Goal: Information Seeking & Learning: Learn about a topic

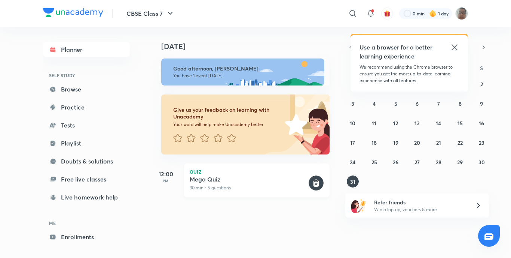
click at [244, 191] on div "Quiz Mega Quiz 30 min • 5 questions" at bounding box center [257, 180] width 146 height 34
click at [80, 238] on link "Enrollments" at bounding box center [86, 236] width 87 height 15
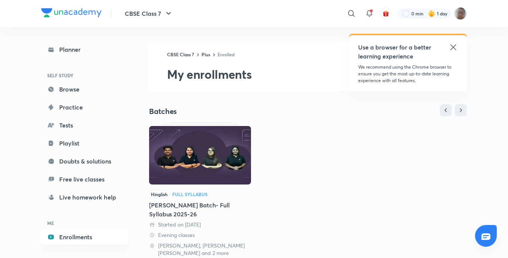
click at [210, 188] on link "Hinglish Full Syllabus [PERSON_NAME] Batch- Full Syllabus 2025-26 Started on [D…" at bounding box center [200, 189] width 102 height 134
click at [228, 173] on img at bounding box center [200, 155] width 102 height 58
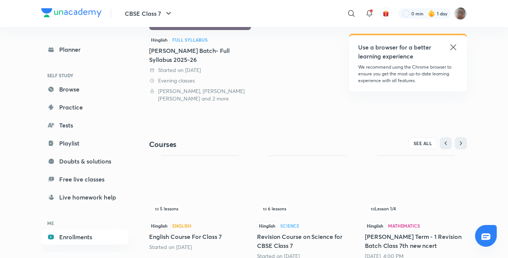
scroll to position [182, 0]
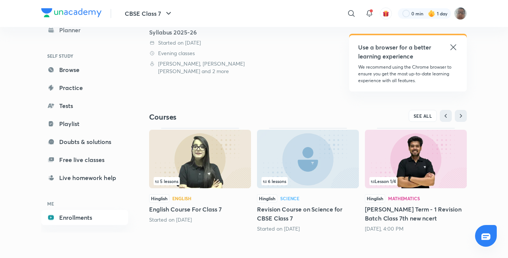
click at [216, 159] on img at bounding box center [200, 159] width 102 height 58
drag, startPoint x: 265, startPoint y: 175, endPoint x: 392, endPoint y: 194, distance: 128.7
click at [269, 176] on img at bounding box center [308, 159] width 102 height 58
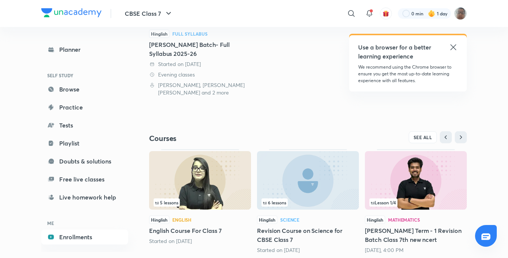
scroll to position [182, 0]
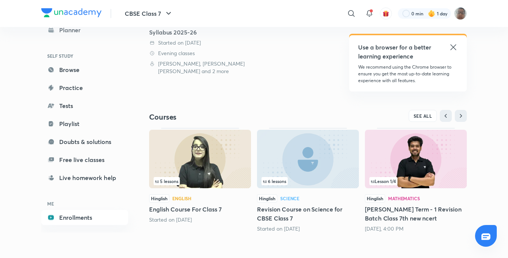
drag, startPoint x: 300, startPoint y: 185, endPoint x: 275, endPoint y: 195, distance: 26.8
click at [269, 183] on div "6 lessons" at bounding box center [308, 160] width 102 height 60
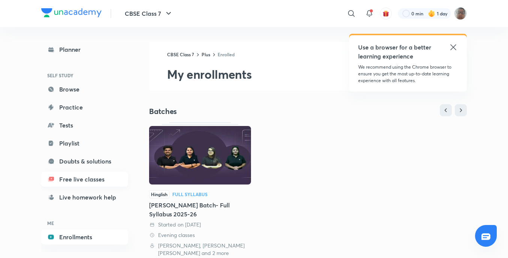
click at [87, 177] on link "Free live classes" at bounding box center [84, 178] width 87 height 15
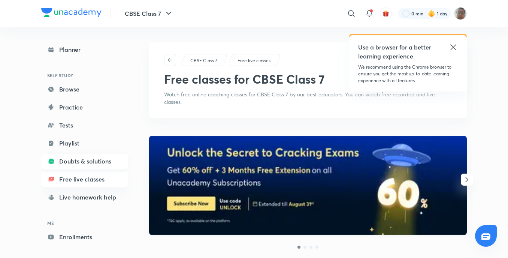
click at [92, 165] on link "Doubts & solutions" at bounding box center [84, 161] width 87 height 15
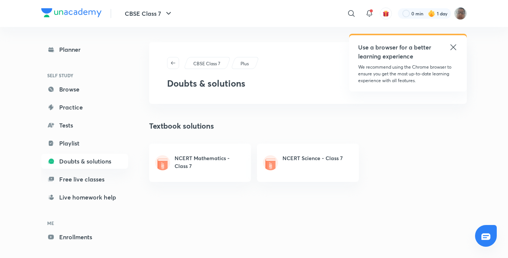
click at [96, 142] on link "Playlist" at bounding box center [84, 143] width 87 height 15
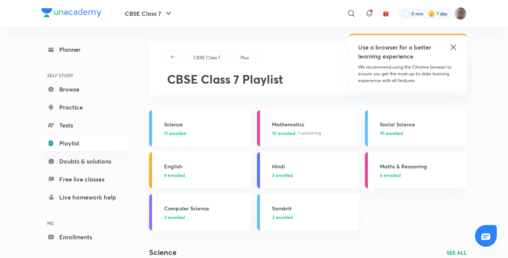
click at [185, 121] on h3 "Science" at bounding box center [205, 124] width 82 height 8
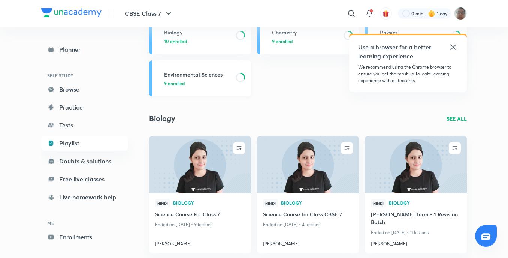
scroll to position [112, 0]
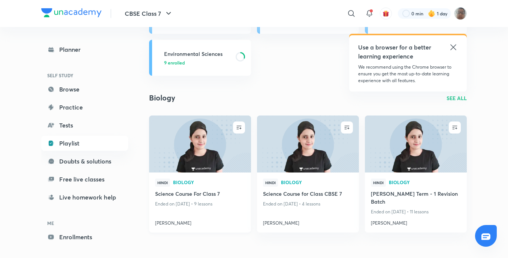
drag, startPoint x: 244, startPoint y: 156, endPoint x: 206, endPoint y: 126, distance: 48.0
click at [206, 126] on img at bounding box center [200, 144] width 104 height 58
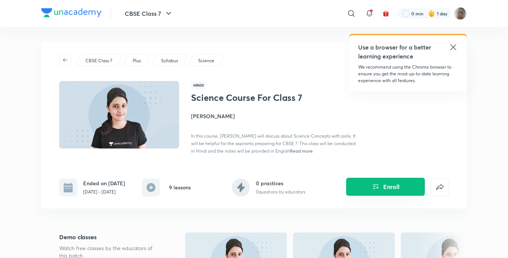
click at [374, 188] on icon "Enroll" at bounding box center [375, 186] width 9 height 9
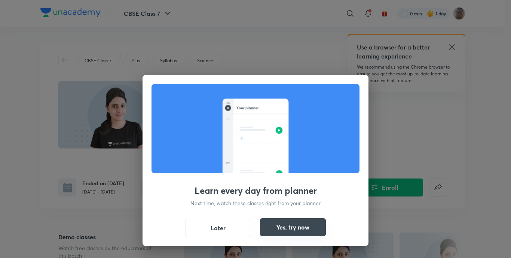
click at [299, 225] on button "Yes, try now" at bounding box center [293, 227] width 66 height 18
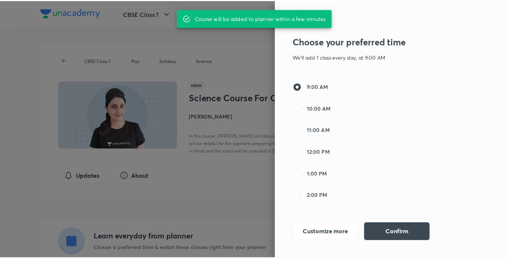
scroll to position [75, 0]
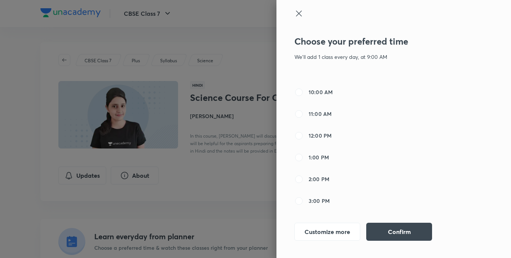
click at [310, 198] on span "3:00 PM" at bounding box center [319, 201] width 21 height 8
click at [304, 198] on input "3:00 PM" at bounding box center [299, 200] width 9 height 9
radio input "false"
radio input "true"
click at [383, 228] on button "Confirm" at bounding box center [400, 231] width 66 height 18
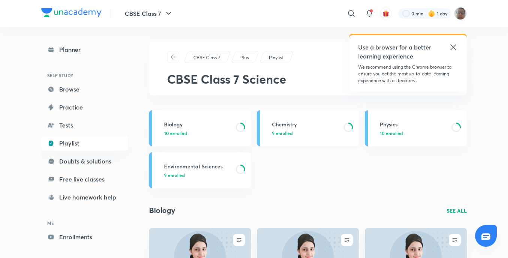
drag, startPoint x: 300, startPoint y: 122, endPoint x: 302, endPoint y: 134, distance: 12.9
click at [299, 123] on h3 "Chemistry" at bounding box center [305, 124] width 67 height 8
click at [76, 58] on div "Planner SELF STUDY Browse Practice Tests Playlist Doubts & solutions Free live …" at bounding box center [84, 152] width 87 height 220
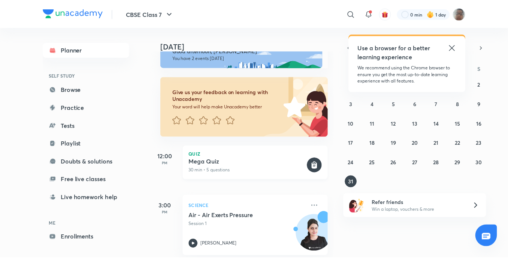
scroll to position [27, 0]
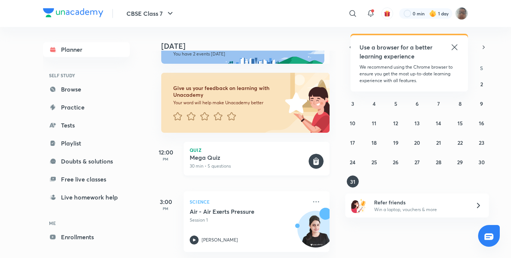
click at [254, 168] on div "Quiz Mega Quiz 30 min • 5 questions" at bounding box center [257, 159] width 146 height 34
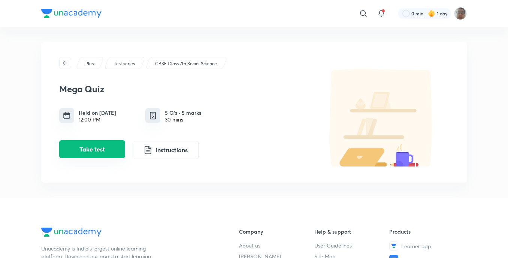
click at [108, 149] on button "Take test" at bounding box center [92, 149] width 66 height 18
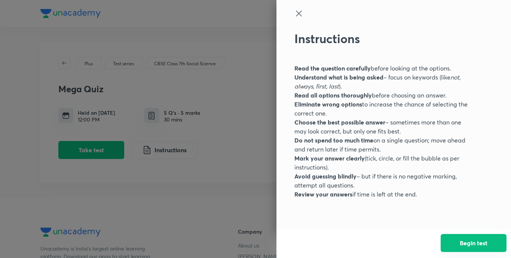
click at [461, 241] on button "Begin test" at bounding box center [474, 243] width 66 height 18
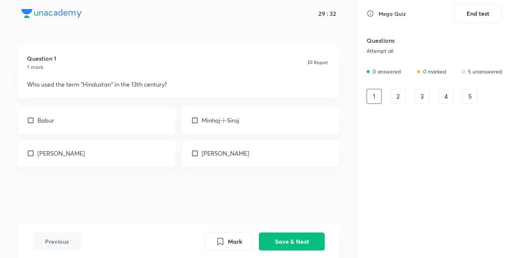
click at [217, 129] on div "Minhaj-i-Siraj" at bounding box center [261, 120] width 158 height 27
checkbox input "true"
click at [302, 244] on button "Save & Next" at bounding box center [292, 240] width 66 height 18
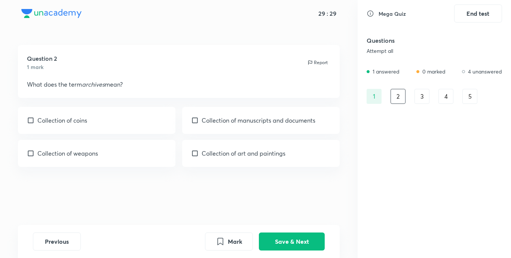
click at [238, 125] on div "Collection of manuscripts and documents" at bounding box center [261, 120] width 158 height 27
checkbox input "true"
click at [239, 154] on p "Collection of art and paintings" at bounding box center [244, 153] width 84 height 9
checkbox input "true"
click at [55, 116] on p "Collection of coins" at bounding box center [62, 120] width 50 height 9
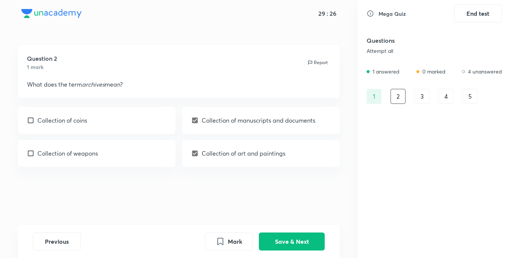
checkbox input "true"
click at [64, 156] on p "Collection of weapons" at bounding box center [67, 153] width 61 height 9
checkbox input "true"
click at [302, 243] on button "Save & Next" at bounding box center [292, 240] width 66 height 18
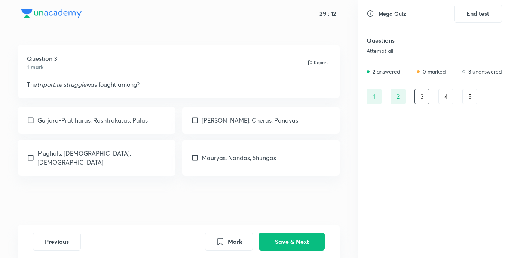
click at [211, 114] on div "[PERSON_NAME], Cheras, Pandyas" at bounding box center [261, 120] width 158 height 27
checkbox input "true"
click at [204, 153] on p "Mauryas, Nandas, Shungas" at bounding box center [239, 157] width 75 height 9
checkbox input "true"
drag, startPoint x: 79, startPoint y: 120, endPoint x: 100, endPoint y: 153, distance: 38.7
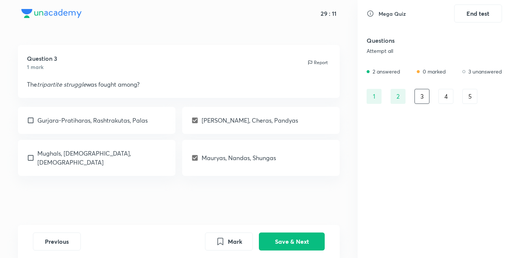
click at [81, 121] on p "Gurjara-Pratiharas, Rashtrakutas, Palas" at bounding box center [92, 120] width 110 height 9
checkbox input "true"
click at [106, 167] on div "Question 3 1 mark Report The tripartite struggle was fought among? Gurjara-Prat…" at bounding box center [179, 135] width 358 height 180
drag, startPoint x: 162, startPoint y: 164, endPoint x: 203, endPoint y: 181, distance: 43.8
click at [166, 164] on div "Mughals, [DEMOGRAPHIC_DATA], [DEMOGRAPHIC_DATA]" at bounding box center [97, 158] width 158 height 36
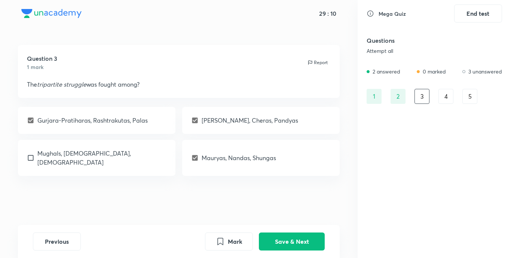
checkbox input "true"
drag, startPoint x: 276, startPoint y: 233, endPoint x: 311, endPoint y: 243, distance: 37.3
click at [286, 239] on button "Save & Next" at bounding box center [292, 240] width 66 height 18
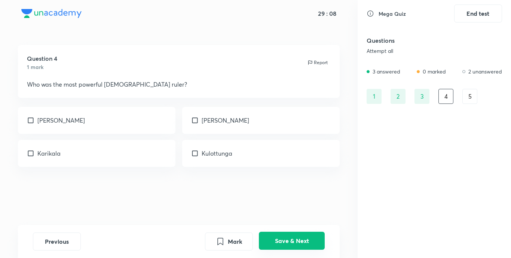
click at [294, 240] on button "Save & Next" at bounding box center [292, 240] width 66 height 18
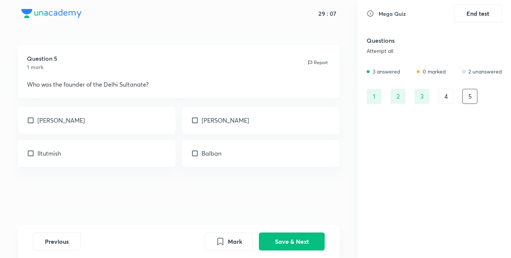
drag, startPoint x: 294, startPoint y: 240, endPoint x: 301, endPoint y: 222, distance: 19.1
click at [295, 234] on button "Save & Next" at bounding box center [292, 241] width 66 height 18
drag, startPoint x: 301, startPoint y: 222, endPoint x: 423, endPoint y: 3, distance: 250.5
click at [301, 218] on div "Question 1 1 mark Report Who used the term "Hindustan" in the 13th century? [PE…" at bounding box center [179, 135] width 358 height 180
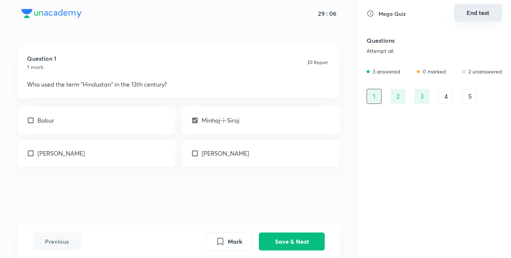
click at [477, 21] on div "Mega Quiz End test" at bounding box center [435, 13] width 136 height 18
click at [447, 103] on div "4" at bounding box center [446, 96] width 15 height 15
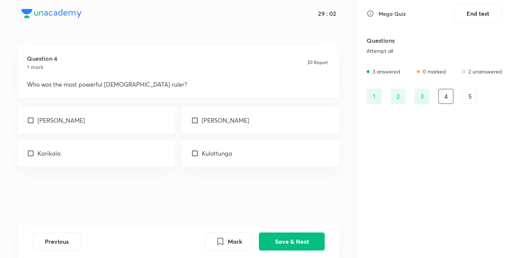
click at [324, 126] on div "[PERSON_NAME]" at bounding box center [261, 120] width 158 height 27
checkbox input "true"
click at [466, 100] on div "5" at bounding box center [470, 96] width 15 height 15
click at [278, 130] on div "[PERSON_NAME]" at bounding box center [261, 120] width 158 height 27
checkbox input "true"
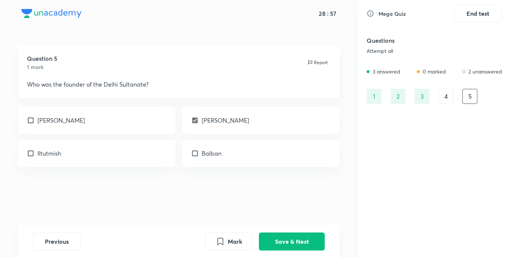
click at [450, 99] on div "4" at bounding box center [446, 96] width 15 height 15
click at [286, 122] on div "[PERSON_NAME]" at bounding box center [261, 120] width 158 height 27
checkbox input "true"
click at [308, 150] on div "Kulottunga" at bounding box center [261, 153] width 158 height 27
checkbox input "true"
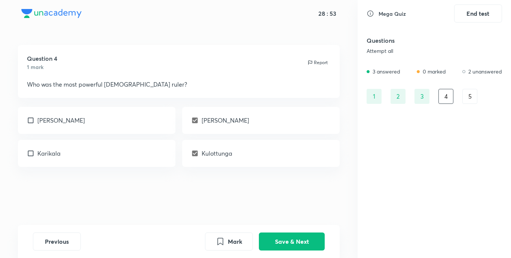
click at [124, 140] on div "Karikala" at bounding box center [97, 153] width 158 height 27
checkbox input "true"
click at [115, 121] on div "[PERSON_NAME]" at bounding box center [97, 120] width 158 height 27
checkbox input "true"
click at [267, 231] on div "Previous Mark Save & Next" at bounding box center [179, 241] width 322 height 33
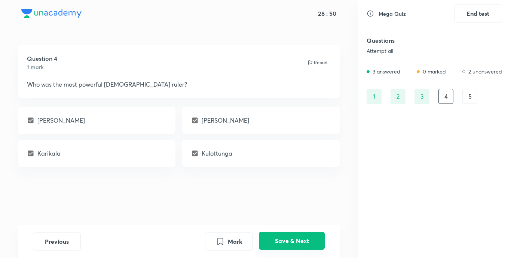
click at [270, 246] on button "Save & Next" at bounding box center [292, 240] width 66 height 18
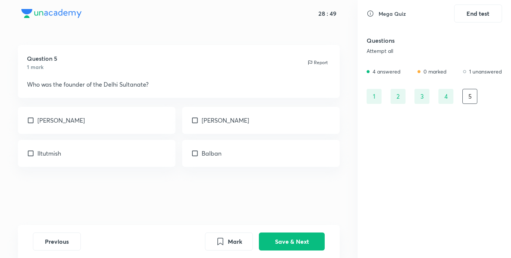
click at [243, 123] on p "[PERSON_NAME]" at bounding box center [226, 120] width 48 height 9
checkbox input "true"
drag, startPoint x: 147, startPoint y: 126, endPoint x: 151, endPoint y: 127, distance: 4.2
click at [151, 127] on div "[PERSON_NAME]" at bounding box center [97, 120] width 158 height 27
checkbox input "true"
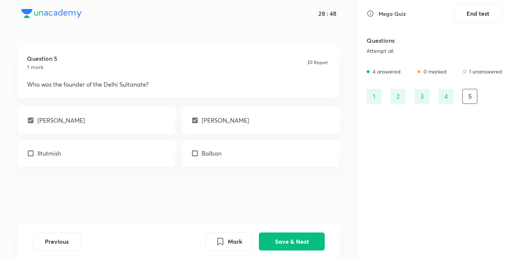
click at [151, 155] on div "Iltutmish" at bounding box center [97, 153] width 158 height 27
checkbox input "true"
click at [221, 167] on div "Question 5 1 mark Report Who was the founder of the Delhi Sultanate? [PERSON_NA…" at bounding box center [179, 135] width 358 height 180
click at [274, 156] on div "Balban" at bounding box center [261, 153] width 158 height 27
checkbox input "true"
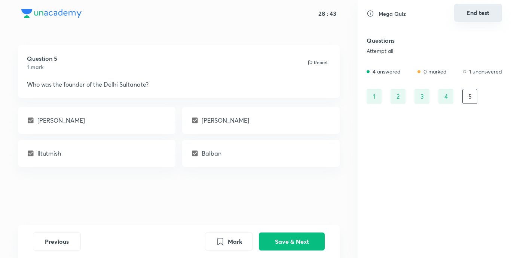
click at [475, 19] on button "End test" at bounding box center [479, 13] width 48 height 18
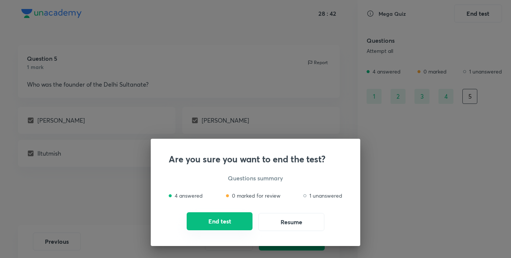
click at [240, 222] on button "End test" at bounding box center [220, 221] width 66 height 18
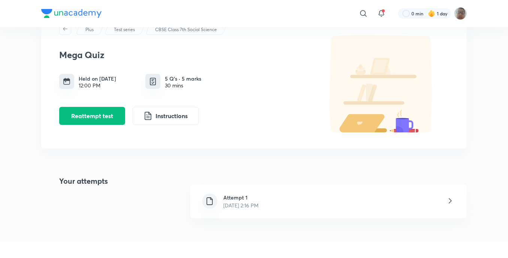
scroll to position [112, 0]
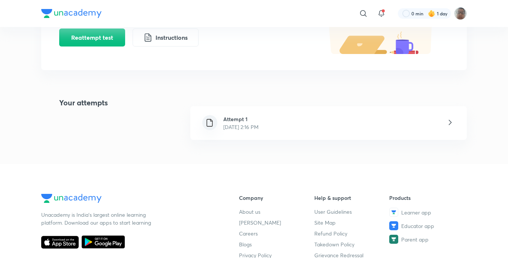
click at [258, 129] on p "[DATE] 2:16 PM" at bounding box center [240, 127] width 35 height 8
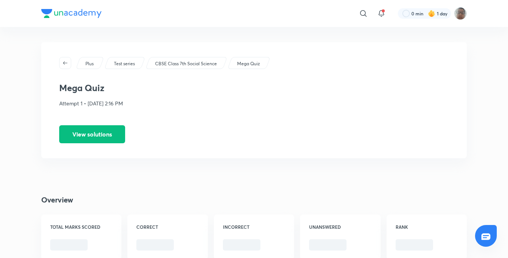
click at [273, 129] on div "Plus Test series CBSE Class 7th Social Science Mega Quiz Mega Quiz Attempt 1 • …" at bounding box center [253, 100] width 425 height 116
click at [93, 133] on button "View solutions" at bounding box center [92, 133] width 66 height 18
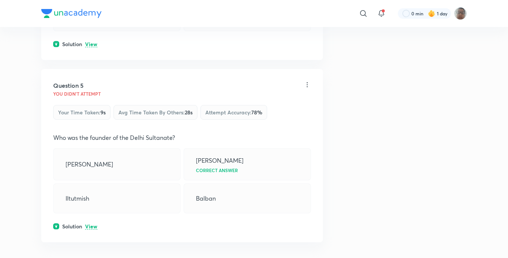
scroll to position [824, 0]
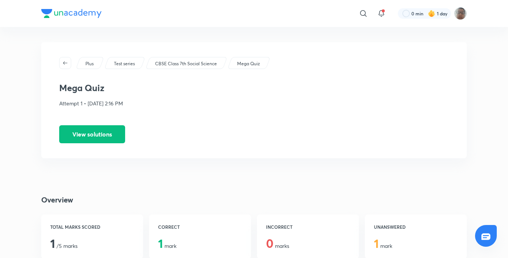
drag, startPoint x: 296, startPoint y: 92, endPoint x: 296, endPoint y: 101, distance: 9.0
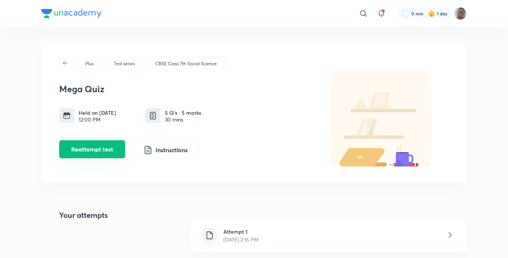
drag, startPoint x: 75, startPoint y: 157, endPoint x: 80, endPoint y: 154, distance: 5.7
click at [80, 154] on button "Reattempt test" at bounding box center [92, 149] width 66 height 18
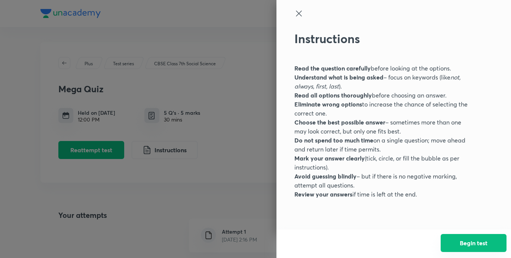
click at [484, 237] on button "Begin test" at bounding box center [474, 243] width 66 height 18
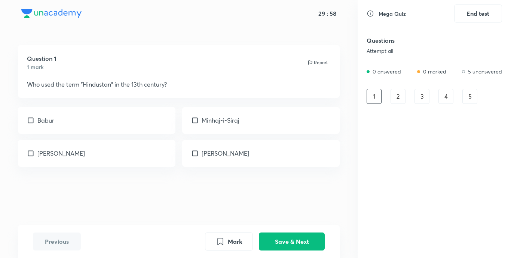
click at [261, 124] on div "Minhaj-i-Siraj" at bounding box center [261, 120] width 158 height 27
checkbox input "true"
click at [309, 241] on button "Save & Next" at bounding box center [292, 240] width 66 height 18
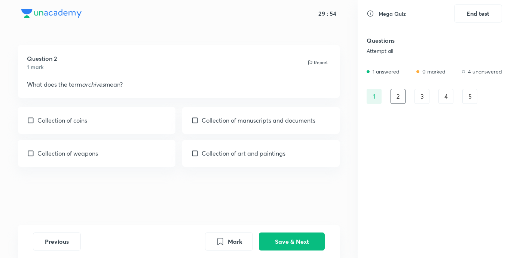
drag, startPoint x: 263, startPoint y: 120, endPoint x: 268, endPoint y: 129, distance: 10.4
click at [267, 125] on div "Collection of manuscripts and documents" at bounding box center [261, 120] width 158 height 27
checkbox input "true"
drag, startPoint x: 310, startPoint y: 239, endPoint x: 255, endPoint y: 168, distance: 89.7
click at [310, 238] on button "Save & Next" at bounding box center [292, 241] width 66 height 18
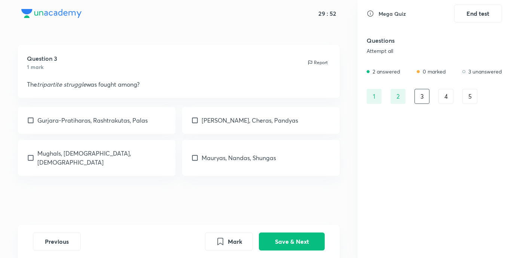
click at [139, 114] on div "Gurjara-Pratiharas, Rashtrakutas, Palas" at bounding box center [97, 120] width 158 height 27
checkbox input "true"
drag, startPoint x: 282, startPoint y: 240, endPoint x: 197, endPoint y: 175, distance: 106.3
click at [270, 226] on div "Previous Mark Save & Next" at bounding box center [179, 241] width 322 height 33
click at [306, 243] on button "Save & Next" at bounding box center [292, 240] width 66 height 18
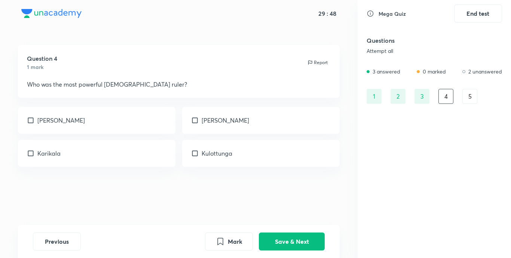
click at [159, 136] on div "[PERSON_NAME] I [PERSON_NAME]" at bounding box center [179, 137] width 322 height 60
drag, startPoint x: 156, startPoint y: 113, endPoint x: 185, endPoint y: 140, distance: 39.5
click at [156, 113] on div "[PERSON_NAME]" at bounding box center [97, 120] width 158 height 27
checkbox input "true"
drag, startPoint x: 286, startPoint y: 245, endPoint x: 270, endPoint y: 216, distance: 32.9
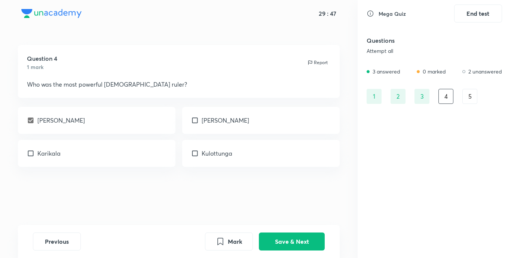
click at [286, 242] on button "Save & Next" at bounding box center [292, 241] width 66 height 18
click at [252, 118] on div "[PERSON_NAME]" at bounding box center [261, 120] width 158 height 27
checkbox input "true"
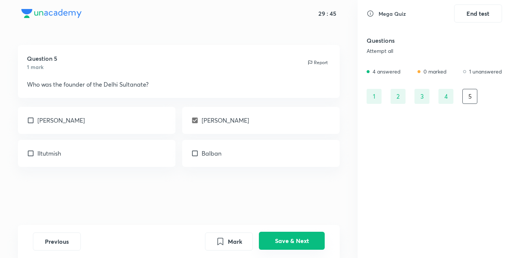
click at [298, 248] on button "Save & Next" at bounding box center [292, 240] width 66 height 18
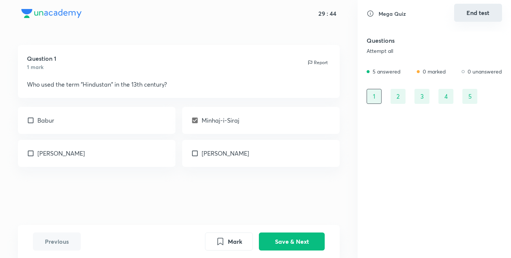
drag, startPoint x: 484, startPoint y: 20, endPoint x: 486, endPoint y: 16, distance: 4.3
click at [486, 16] on button "End test" at bounding box center [479, 13] width 48 height 18
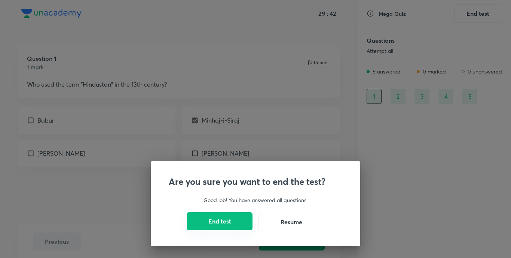
click at [237, 226] on button "End test" at bounding box center [220, 221] width 66 height 18
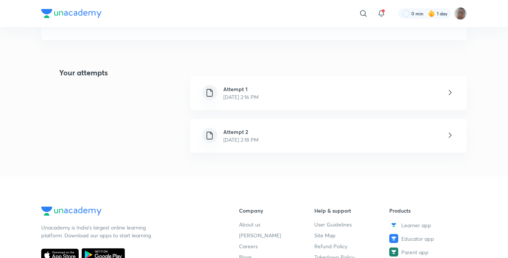
scroll to position [150, 0]
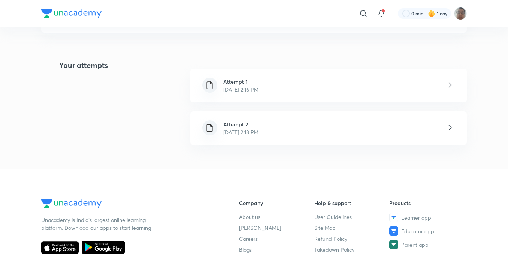
click at [261, 137] on div "Attempt 2 [DATE] 2:18 PM" at bounding box center [328, 128] width 276 height 34
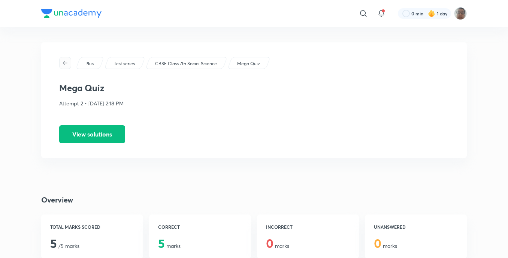
click at [67, 66] on icon "button" at bounding box center [65, 63] width 6 height 6
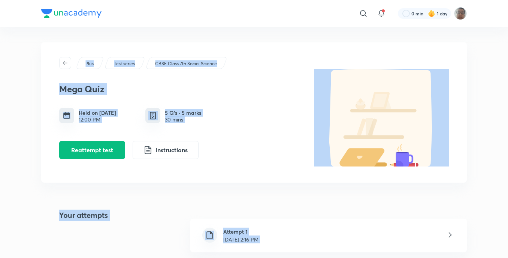
drag, startPoint x: 450, startPoint y: 159, endPoint x: 20, endPoint y: 38, distance: 446.5
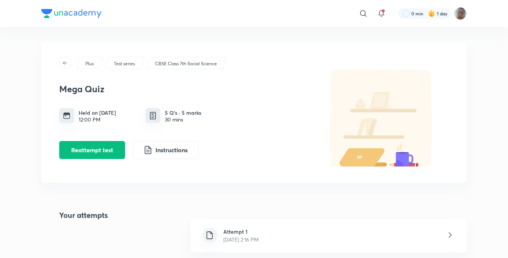
drag, startPoint x: 20, startPoint y: 38, endPoint x: 16, endPoint y: 37, distance: 4.6
click at [60, 64] on span "button" at bounding box center [65, 63] width 11 height 6
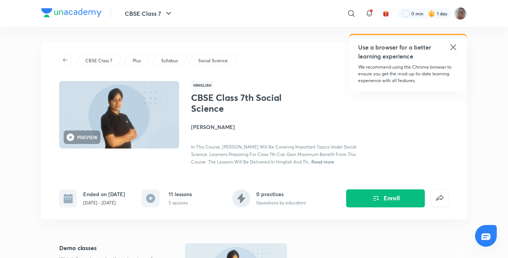
click at [70, 64] on button "button" at bounding box center [65, 60] width 12 height 12
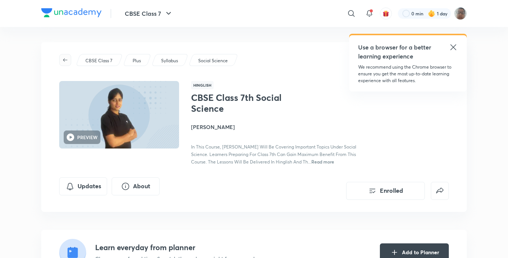
click at [64, 59] on icon "button" at bounding box center [65, 60] width 6 height 6
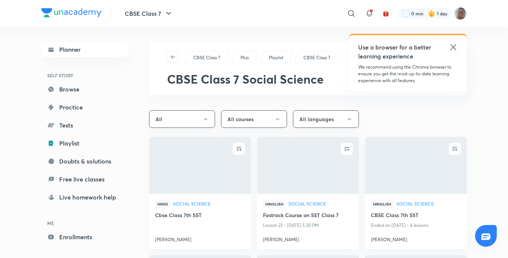
click at [442, 247] on div "Hinglish Social Science CBSE Class 7th SST Ended on [DATE] • 4 lessons [PERSON_…" at bounding box center [416, 221] width 102 height 55
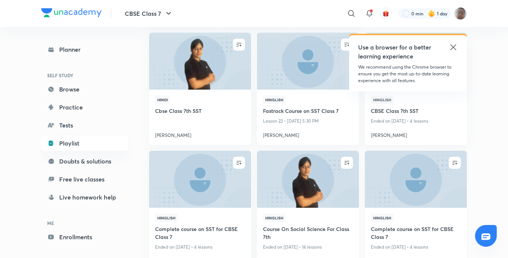
scroll to position [112, 0]
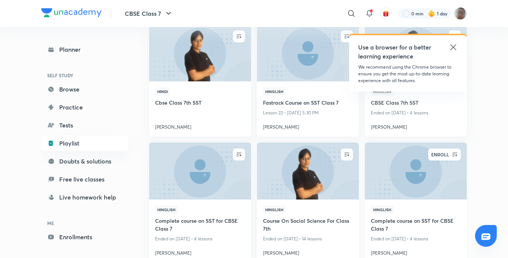
click at [455, 154] on icon "button" at bounding box center [454, 154] width 7 height 7
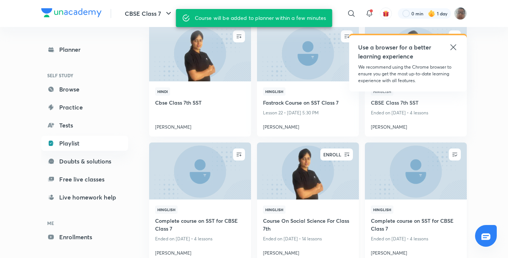
click at [346, 154] on icon "button" at bounding box center [346, 155] width 5 height 4
click at [241, 153] on icon "button" at bounding box center [239, 155] width 5 height 4
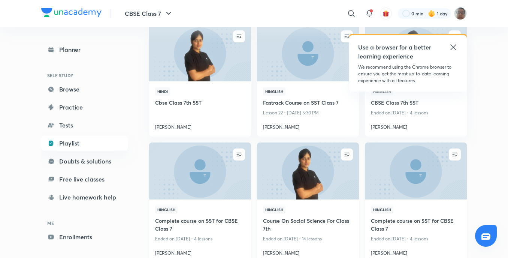
click at [237, 38] on icon "button" at bounding box center [239, 37] width 5 height 4
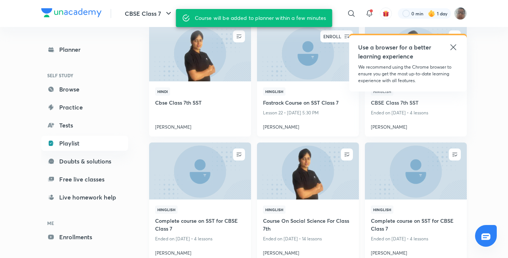
click at [344, 37] on icon "button" at bounding box center [346, 36] width 7 height 7
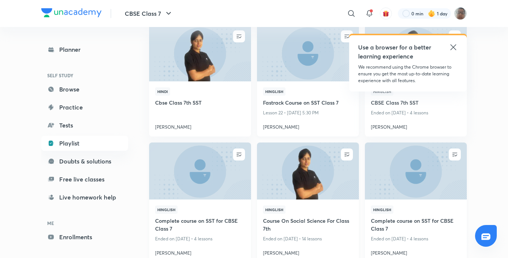
click at [453, 51] on icon at bounding box center [453, 47] width 9 height 9
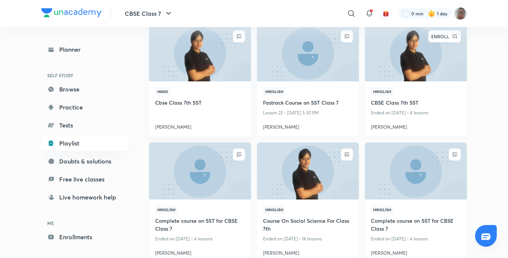
click at [449, 37] on div "ENROLL" at bounding box center [440, 36] width 22 height 12
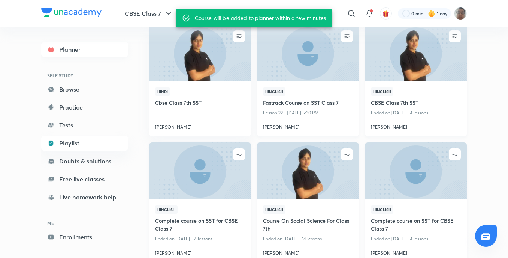
click at [80, 53] on link "Planner" at bounding box center [84, 49] width 87 height 15
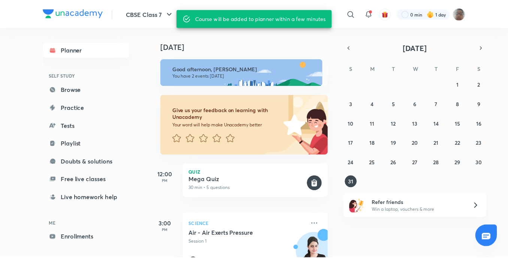
scroll to position [27, 0]
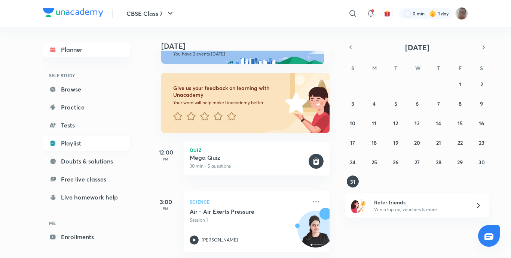
click at [97, 149] on link "Playlist" at bounding box center [86, 143] width 87 height 15
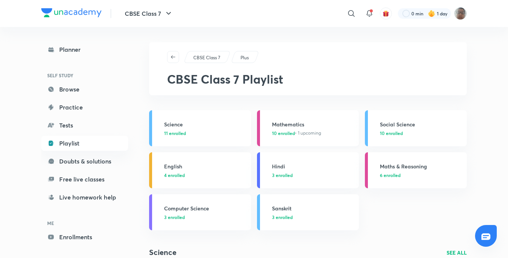
click at [302, 137] on link "Mathematics 10 enrolled • 1 upcoming" at bounding box center [308, 128] width 102 height 36
click at [297, 174] on p "3 enrolled" at bounding box center [313, 174] width 82 height 7
click at [212, 145] on link "Science 11 enrolled" at bounding box center [200, 128] width 102 height 36
click at [212, 141] on link "Science 11 enrolled" at bounding box center [200, 128] width 102 height 36
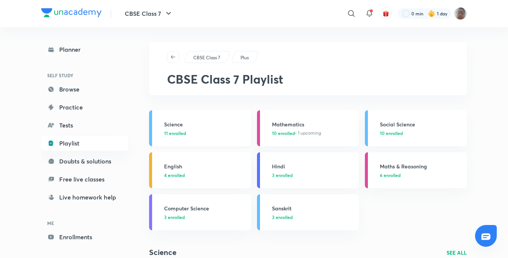
click at [212, 140] on link "Science 11 enrolled" at bounding box center [200, 128] width 102 height 36
click at [212, 139] on link "Science 11 enrolled" at bounding box center [200, 128] width 102 height 36
click at [213, 137] on link "Science 11 enrolled" at bounding box center [200, 128] width 102 height 36
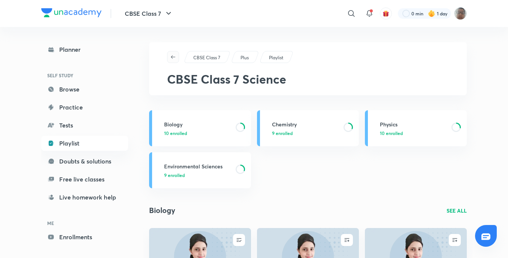
click at [174, 56] on span "button" at bounding box center [172, 57] width 11 height 6
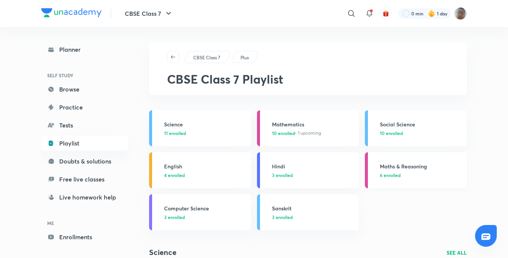
click at [391, 170] on div "Maths & Reasoning 6 enrolled" at bounding box center [421, 170] width 82 height 16
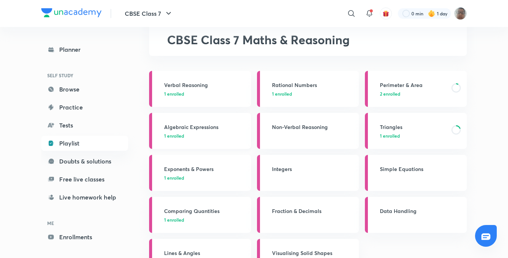
scroll to position [37, 0]
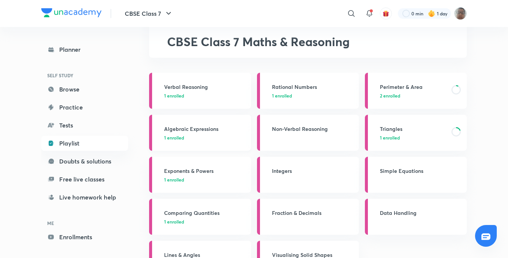
click at [192, 137] on p "1 enrolled" at bounding box center [205, 137] width 82 height 7
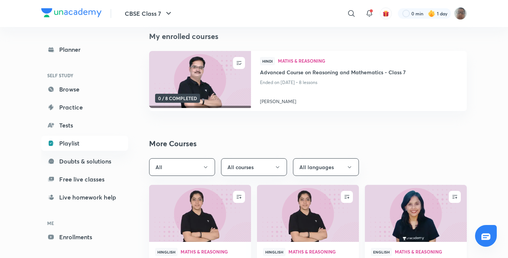
scroll to position [112, 0]
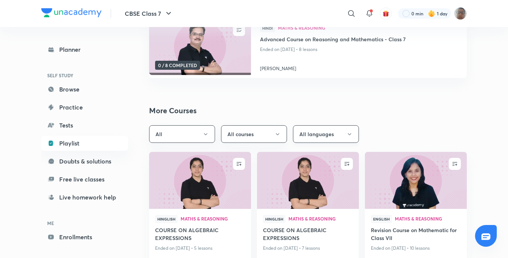
click at [332, 131] on button "All languages" at bounding box center [326, 134] width 66 height 18
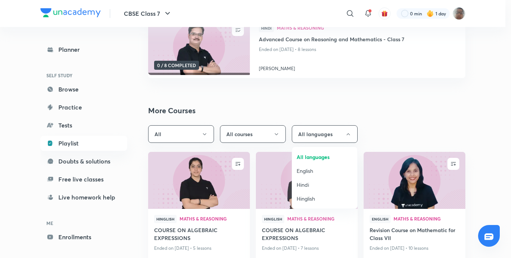
click at [312, 182] on span "Hindi" at bounding box center [325, 184] width 56 height 8
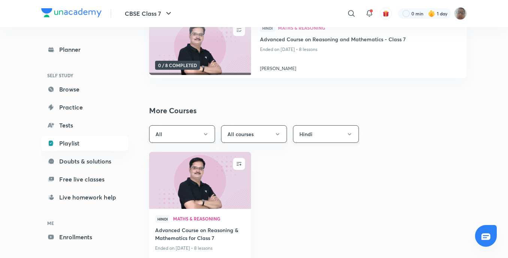
drag, startPoint x: 341, startPoint y: 130, endPoint x: 348, endPoint y: 132, distance: 7.2
click at [348, 132] on button "Hindi" at bounding box center [326, 134] width 66 height 18
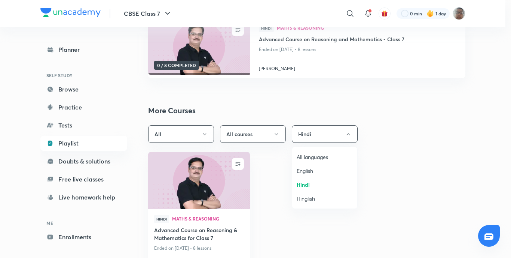
click at [325, 197] on span "Hinglish" at bounding box center [325, 198] width 56 height 8
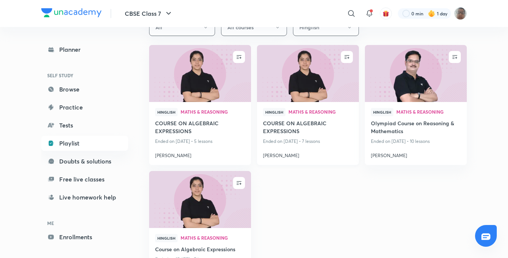
scroll to position [225, 0]
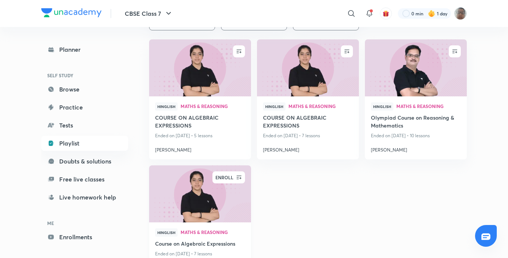
click at [235, 176] on div "ENROLL" at bounding box center [224, 177] width 22 height 12
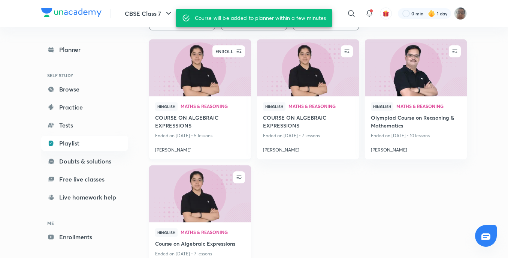
click at [240, 51] on icon "button" at bounding box center [238, 51] width 7 height 7
click at [351, 51] on span "button" at bounding box center [347, 51] width 12 height 7
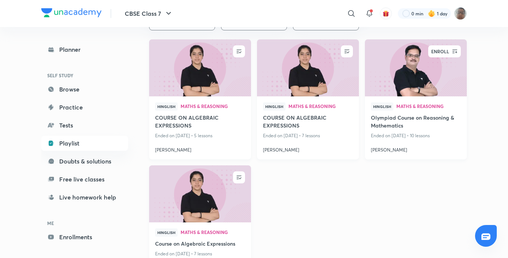
click at [451, 49] on icon "button" at bounding box center [454, 51] width 7 height 7
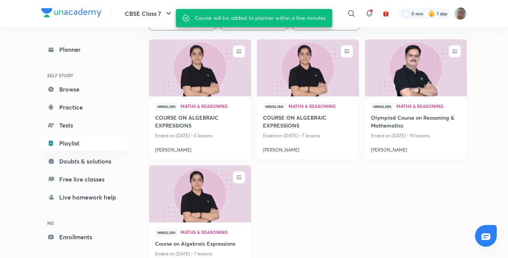
click at [194, 115] on h4 "COURSE ON ALGEBRAIC EXPRESSIONS" at bounding box center [200, 121] width 90 height 17
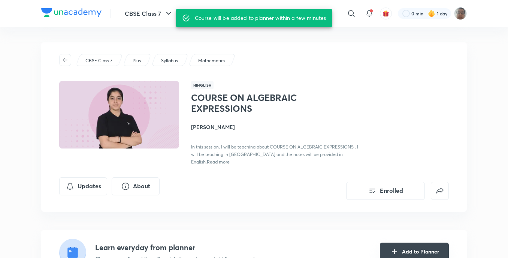
click at [407, 242] on button "Add to Planner" at bounding box center [414, 251] width 69 height 18
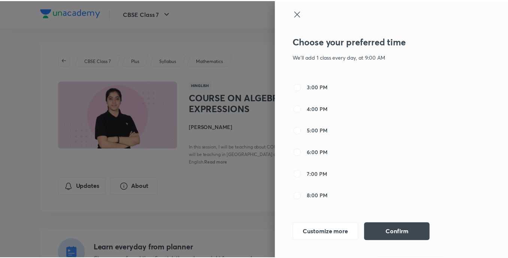
scroll to position [187, 0]
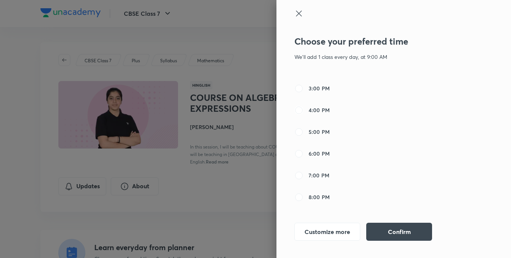
click at [295, 109] on input "4:00 PM" at bounding box center [299, 110] width 9 height 9
radio input "true"
radio input "false"
click at [407, 228] on button "Confirm" at bounding box center [400, 231] width 66 height 18
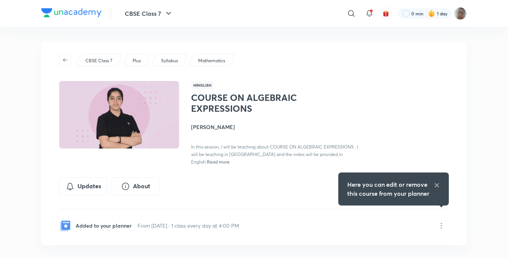
drag, startPoint x: 178, startPoint y: 127, endPoint x: 185, endPoint y: 127, distance: 6.7
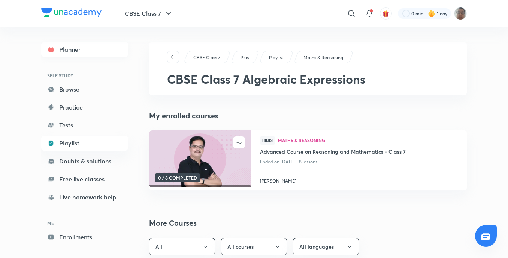
click at [86, 54] on link "Planner" at bounding box center [84, 49] width 87 height 15
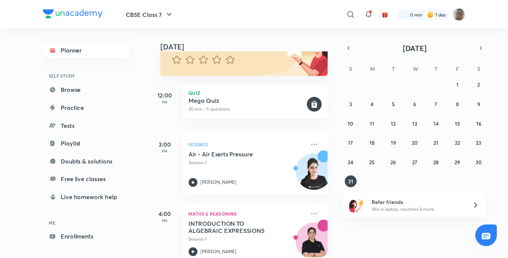
scroll to position [97, 0]
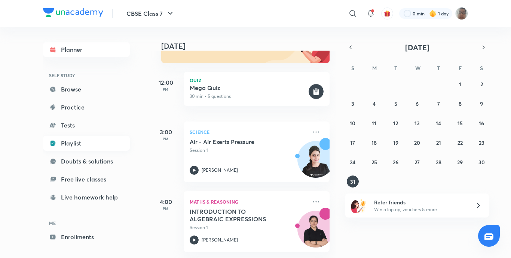
click at [103, 147] on link "Playlist" at bounding box center [86, 143] width 87 height 15
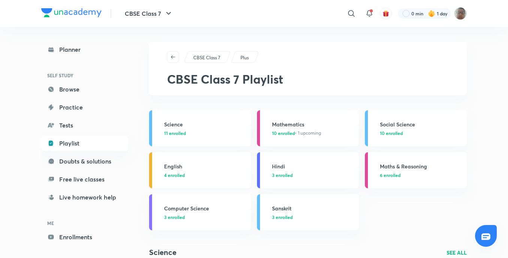
click at [238, 177] on p "4 enrolled" at bounding box center [205, 174] width 82 height 7
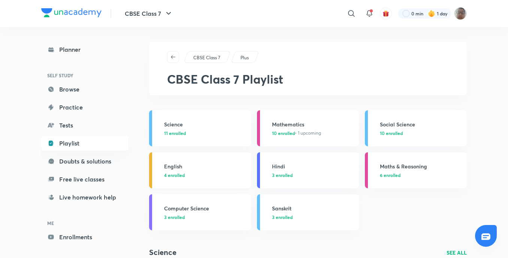
click at [238, 177] on p "4 enrolled" at bounding box center [205, 174] width 82 height 7
drag, startPoint x: 228, startPoint y: 171, endPoint x: 190, endPoint y: 159, distance: 39.4
click at [227, 171] on div "English 4 enrolled" at bounding box center [205, 170] width 82 height 16
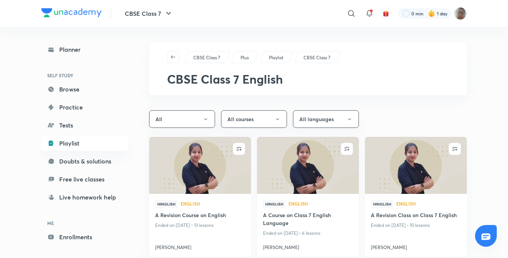
scroll to position [37, 0]
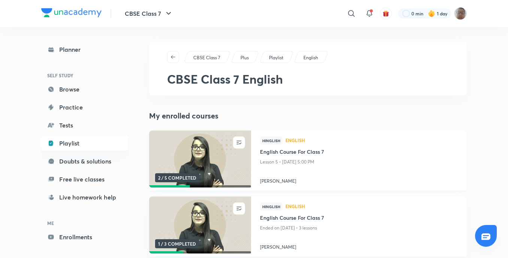
click at [365, 167] on div at bounding box center [359, 171] width 198 height 8
click at [271, 146] on div "Hinglish English" at bounding box center [359, 141] width 198 height 11
drag, startPoint x: 271, startPoint y: 146, endPoint x: 265, endPoint y: 146, distance: 6.0
click at [265, 146] on div "Hinglish English" at bounding box center [359, 141] width 198 height 11
click at [272, 156] on h4 "English Course For Class 7" at bounding box center [359, 152] width 198 height 9
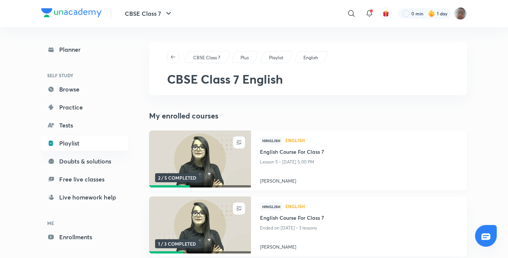
click at [273, 157] on p "Lesson 5 • [DATE] 5:00 PM" at bounding box center [359, 162] width 198 height 10
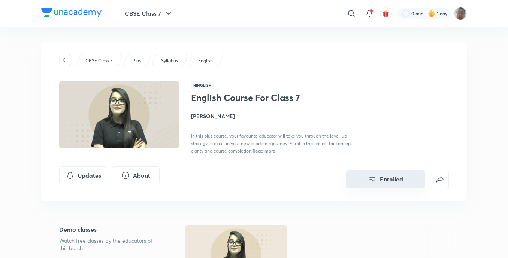
click at [368, 174] on icon "Enrolled" at bounding box center [372, 178] width 9 height 9
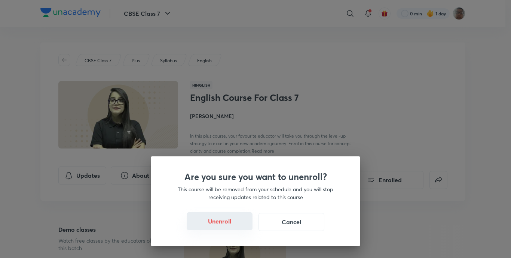
click at [224, 220] on button "Unenroll" at bounding box center [220, 221] width 66 height 18
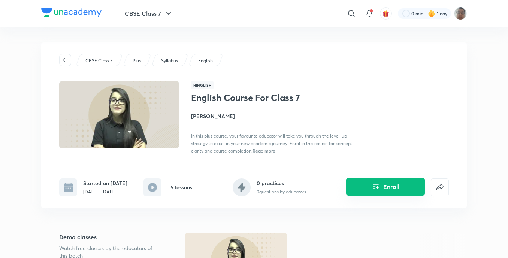
click at [379, 186] on icon "Enroll" at bounding box center [375, 186] width 9 height 9
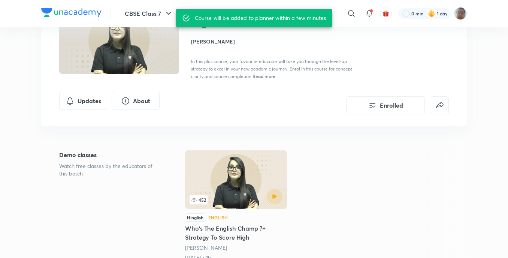
scroll to position [75, 0]
click at [313, 21] on div "Course will be added to planner within a few minutes" at bounding box center [260, 17] width 131 height 13
drag, startPoint x: 313, startPoint y: 21, endPoint x: 297, endPoint y: 19, distance: 15.8
click at [297, 19] on div "Course will be added to planner within a few minutes" at bounding box center [260, 17] width 131 height 13
drag, startPoint x: 297, startPoint y: 19, endPoint x: 294, endPoint y: 23, distance: 4.5
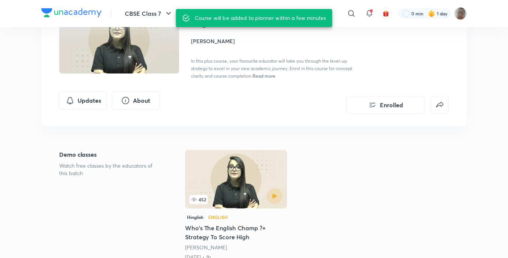
click at [294, 23] on div "Course will be added to planner within a few minutes" at bounding box center [260, 17] width 131 height 13
drag, startPoint x: 294, startPoint y: 23, endPoint x: 294, endPoint y: 31, distance: 8.6
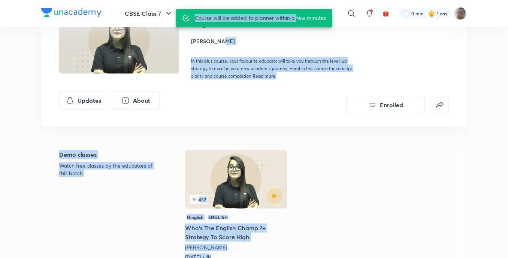
click at [343, 161] on div "452 Hinglish English Who's The English Champ ?+ Strategy To Score High [PERSON_…" at bounding box center [326, 205] width 282 height 111
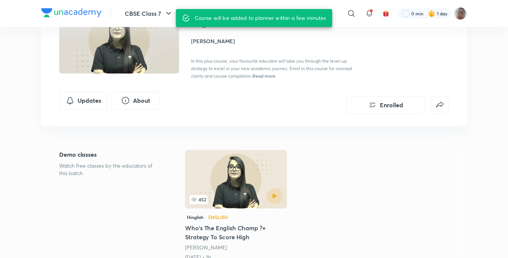
click at [318, 109] on div "Updates About Enrolled" at bounding box center [253, 102] width 389 height 22
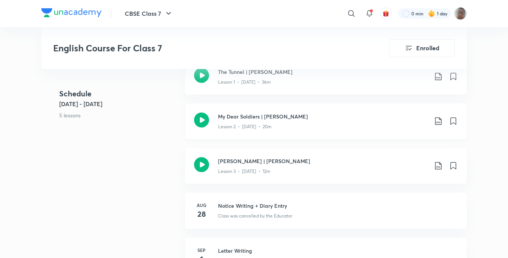
scroll to position [412, 0]
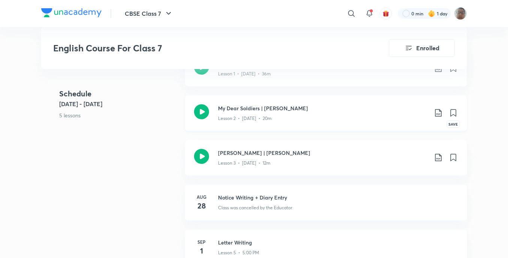
click at [454, 112] on icon at bounding box center [452, 112] width 5 height 7
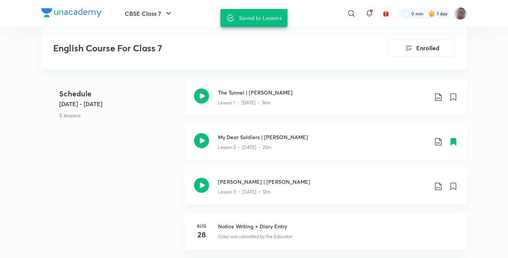
scroll to position [374, 0]
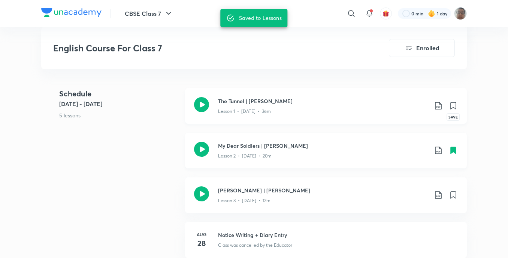
click at [454, 105] on icon at bounding box center [452, 105] width 5 height 7
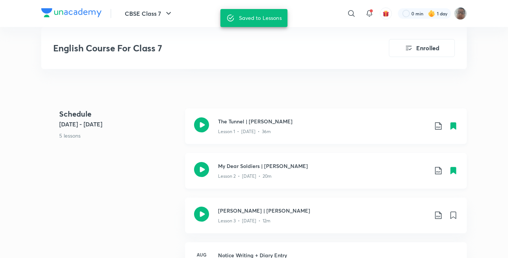
scroll to position [337, 0]
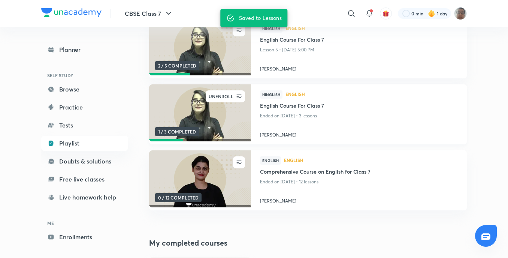
scroll to position [112, 0]
click at [240, 169] on img at bounding box center [200, 178] width 104 height 58
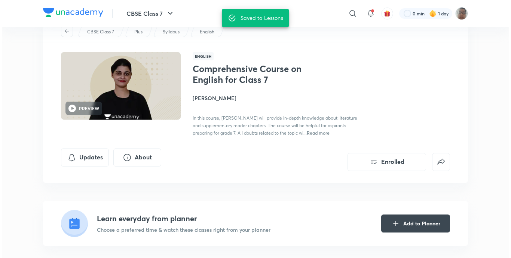
scroll to position [37, 0]
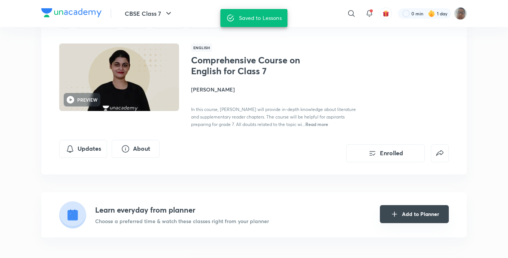
click at [399, 211] on button "Add to Planner" at bounding box center [414, 214] width 69 height 18
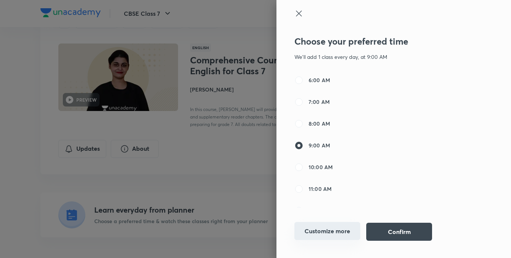
drag, startPoint x: 338, startPoint y: 121, endPoint x: 321, endPoint y: 236, distance: 116.6
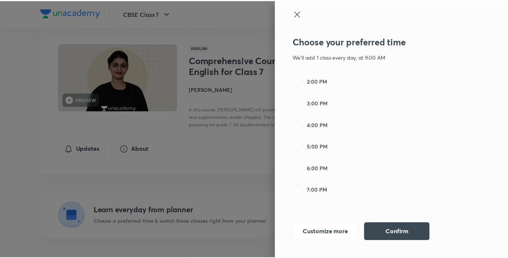
scroll to position [198, 0]
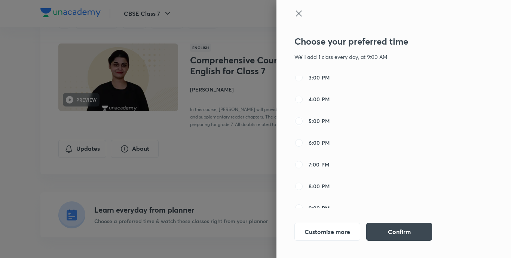
click at [299, 119] on input "5:00 PM" at bounding box center [299, 120] width 9 height 9
radio input "true"
radio input "false"
click at [293, 13] on div "Choose your preferred time We'll add 1 class every day, at 5:00 PM 6:00 AM 7:00…" at bounding box center [394, 129] width 235 height 258
click at [297, 11] on icon at bounding box center [299, 13] width 9 height 9
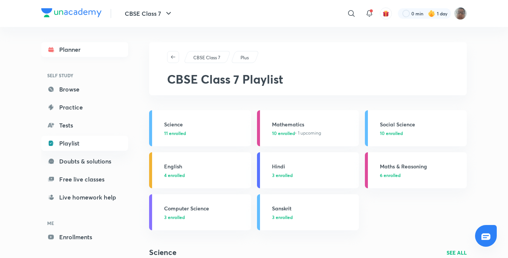
click at [71, 48] on link "Planner" at bounding box center [84, 49] width 87 height 15
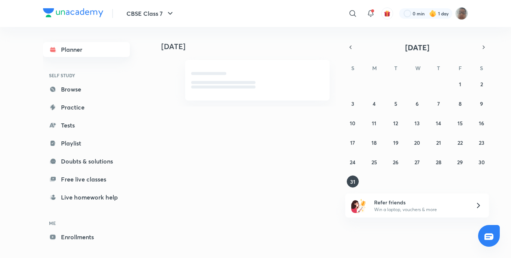
click at [79, 55] on link "Planner" at bounding box center [86, 49] width 87 height 15
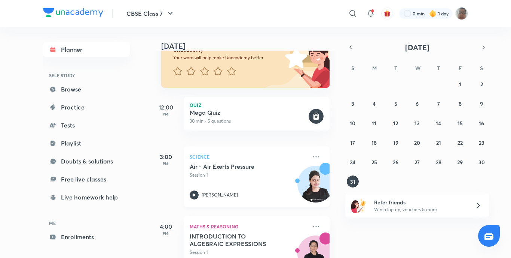
scroll to position [97, 0]
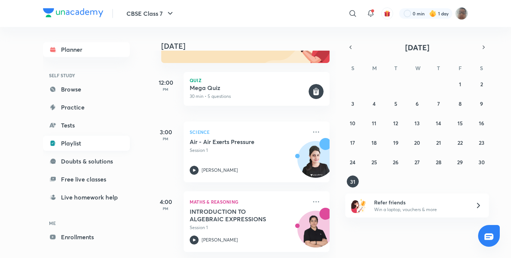
click at [78, 149] on link "Playlist" at bounding box center [86, 143] width 87 height 15
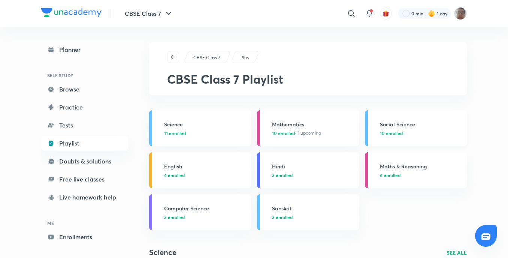
click at [404, 130] on p "10 enrolled" at bounding box center [421, 133] width 82 height 7
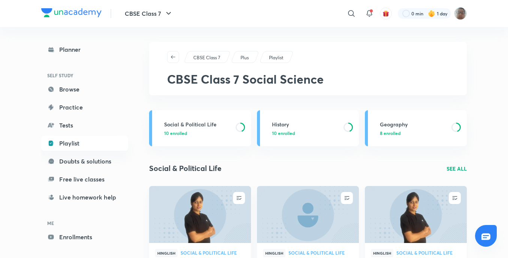
click at [425, 206] on img at bounding box center [416, 214] width 104 height 58
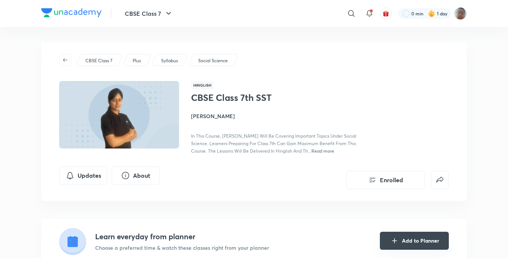
click at [423, 237] on button "Add to Planner" at bounding box center [414, 240] width 69 height 18
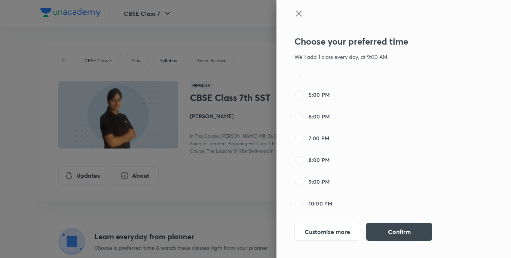
scroll to position [225, 0]
click at [298, 96] on input "5:00 PM" at bounding box center [299, 94] width 9 height 9
radio input "true"
radio input "false"
click at [417, 225] on button "Confirm" at bounding box center [400, 231] width 66 height 18
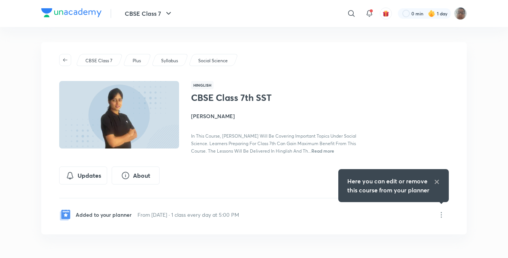
click at [432, 79] on div "CBSE Class 7 Plus Syllabus Social Science Hinglish CBSE Class 7th SST [PERSON_N…" at bounding box center [253, 138] width 425 height 192
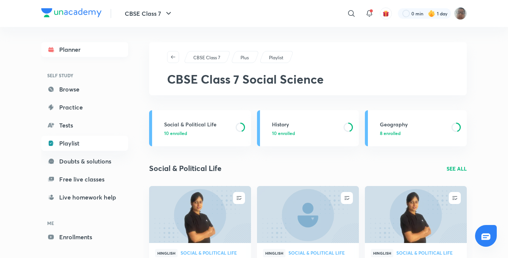
click at [75, 45] on link "Planner" at bounding box center [84, 49] width 87 height 15
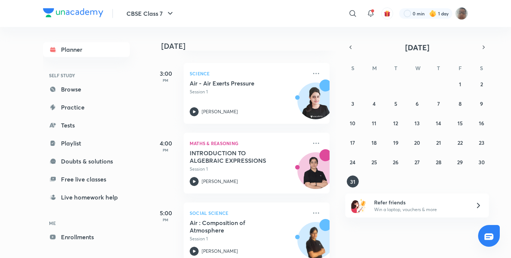
scroll to position [167, 0]
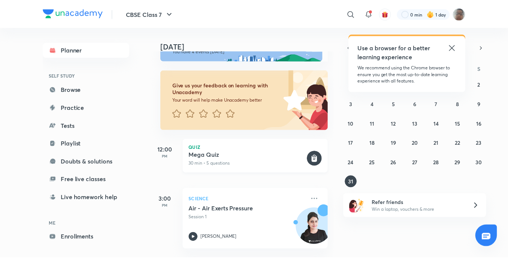
scroll to position [17, 0]
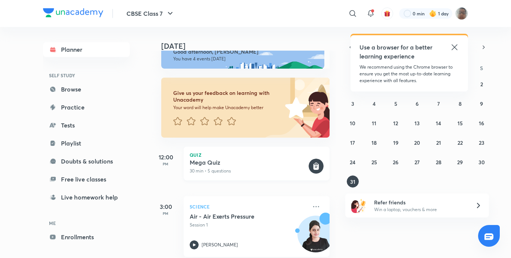
click at [232, 166] on div "Mega Quiz 30 min • 5 questions" at bounding box center [249, 166] width 118 height 16
click at [237, 164] on h5 "Mega Quiz" at bounding box center [249, 161] width 118 height 7
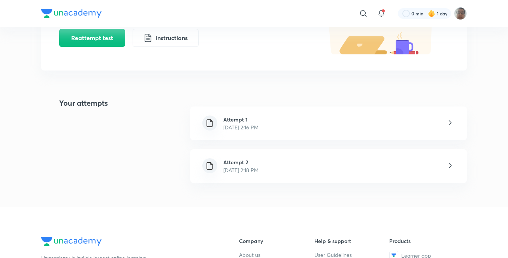
scroll to position [112, 0]
click at [292, 159] on div "Attempt 2 [DATE] 2:18 PM" at bounding box center [328, 166] width 276 height 34
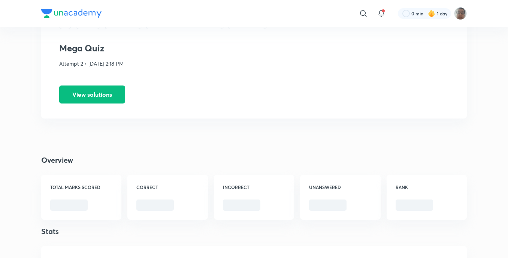
scroll to position [75, 0]
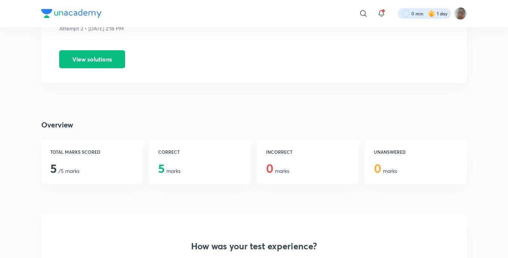
click at [435, 10] on div at bounding box center [424, 13] width 53 height 10
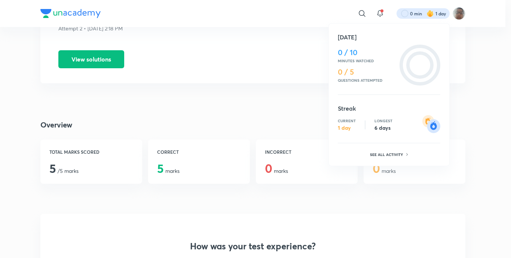
click at [350, 72] on h4 "0 / 5" at bounding box center [367, 71] width 59 height 9
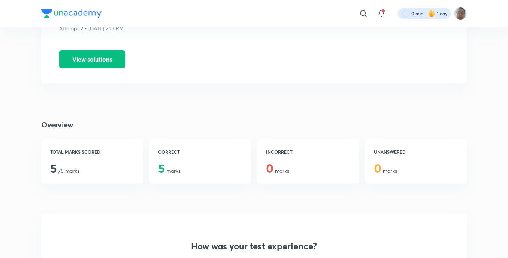
click at [414, 14] on div at bounding box center [424, 13] width 53 height 10
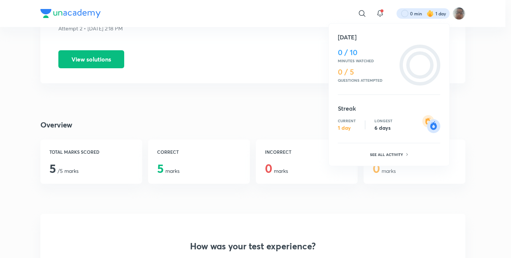
click at [288, 34] on div at bounding box center [255, 129] width 511 height 258
